Goal: Information Seeking & Learning: Learn about a topic

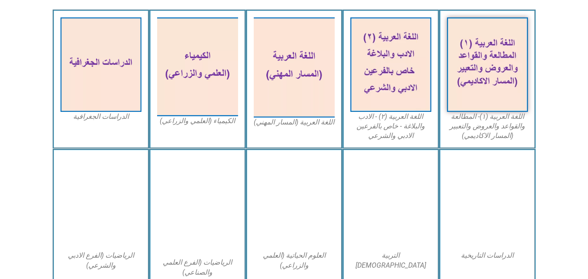
scroll to position [269, 0]
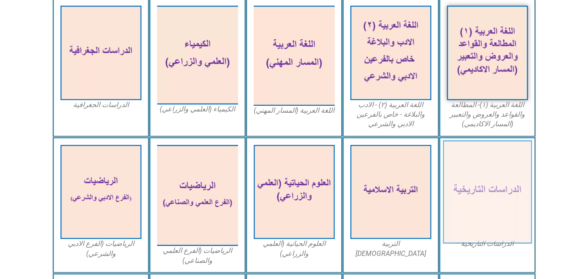
click at [515, 170] on img at bounding box center [487, 192] width 89 height 104
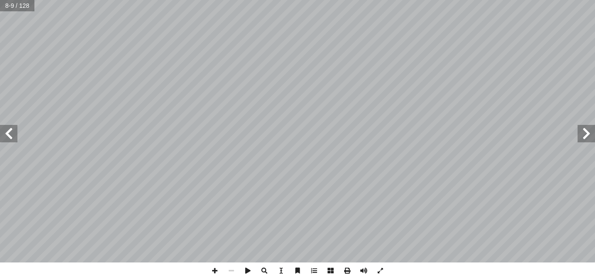
click at [17, 133] on span at bounding box center [8, 133] width 17 height 17
click at [592, 135] on span at bounding box center [585, 133] width 17 height 17
click at [586, 132] on span at bounding box center [585, 133] width 17 height 17
click at [12, 133] on span at bounding box center [8, 133] width 17 height 17
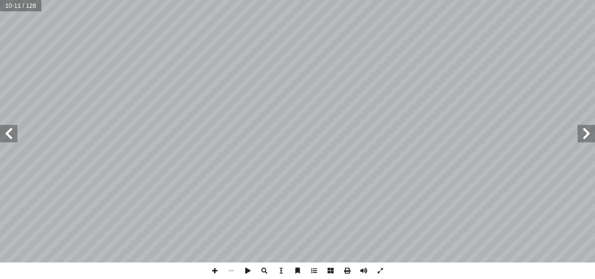
click at [12, 133] on span at bounding box center [8, 133] width 17 height 17
click at [585, 129] on span at bounding box center [585, 133] width 17 height 17
